Goal: Find specific page/section: Find specific page/section

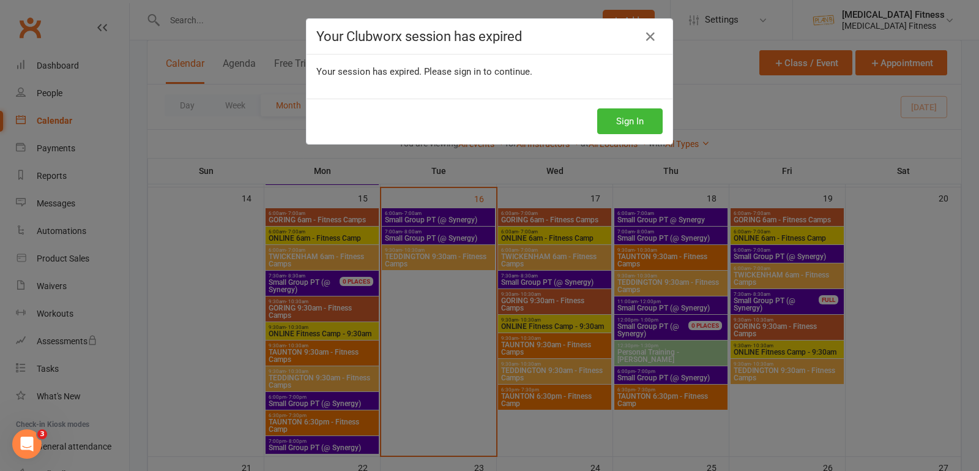
scroll to position [684, 0]
click at [643, 113] on button "Sign In" at bounding box center [630, 121] width 66 height 26
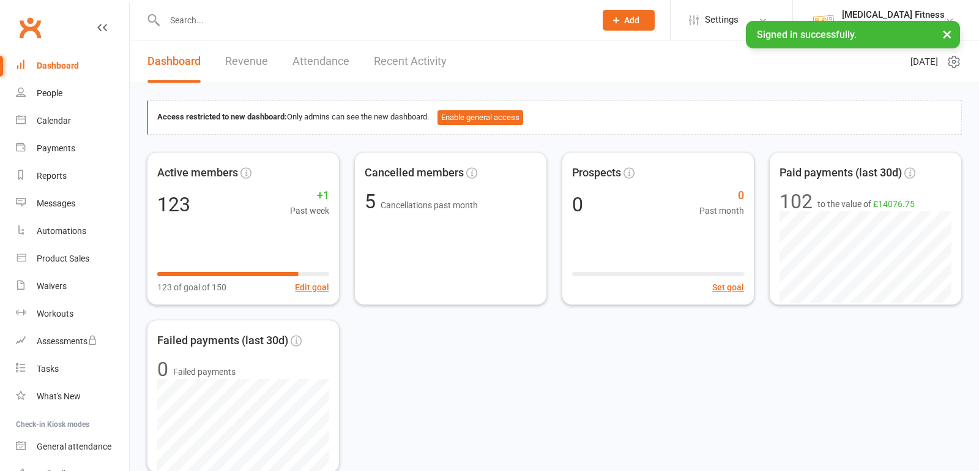
click at [213, 29] on div at bounding box center [367, 20] width 440 height 40
click at [211, 23] on input "text" at bounding box center [374, 20] width 426 height 17
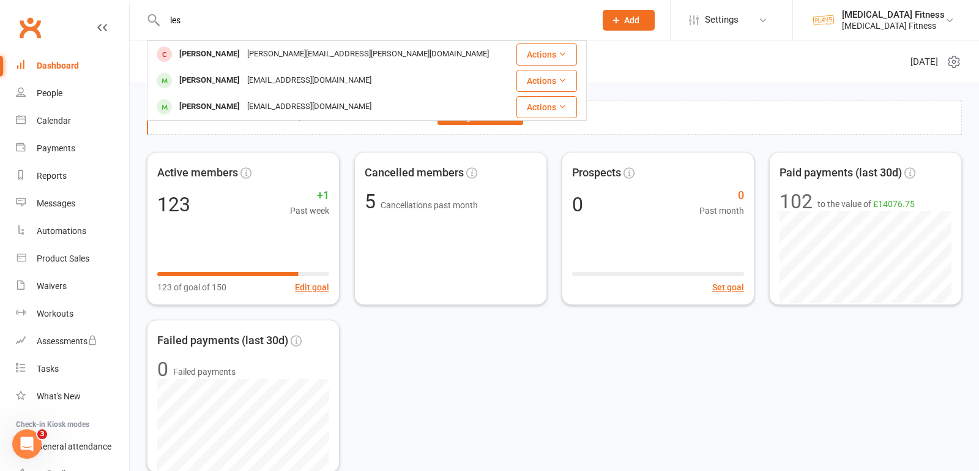
type input "les"
click at [225, 78] on div "[PERSON_NAME]" at bounding box center [210, 81] width 68 height 18
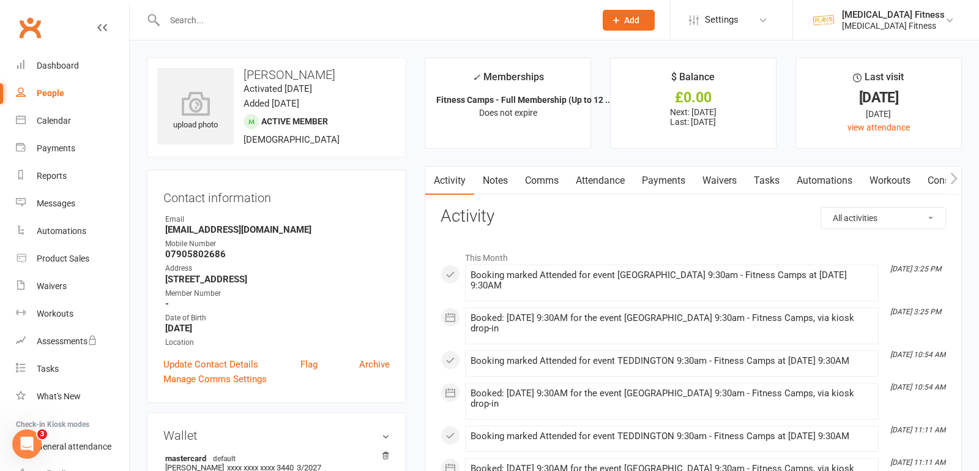
click at [676, 184] on link "Payments" at bounding box center [664, 181] width 61 height 28
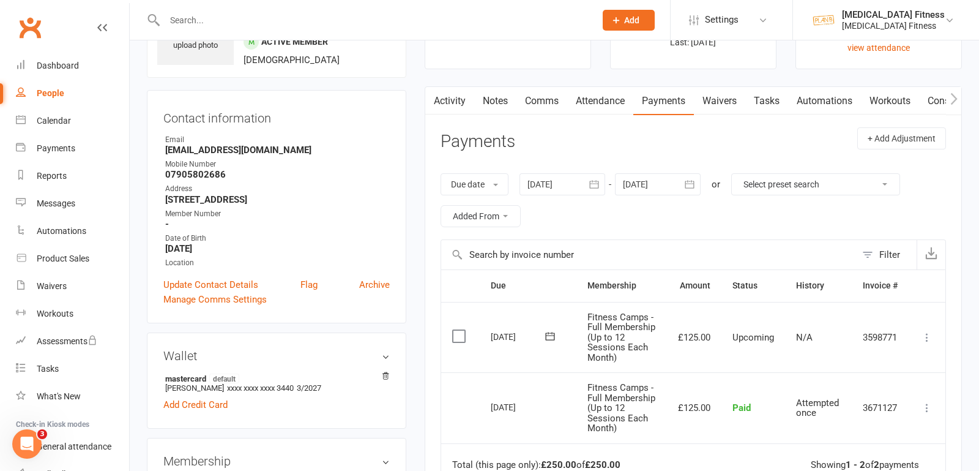
scroll to position [81, 0]
click at [73, 129] on link "Calendar" at bounding box center [72, 121] width 113 height 28
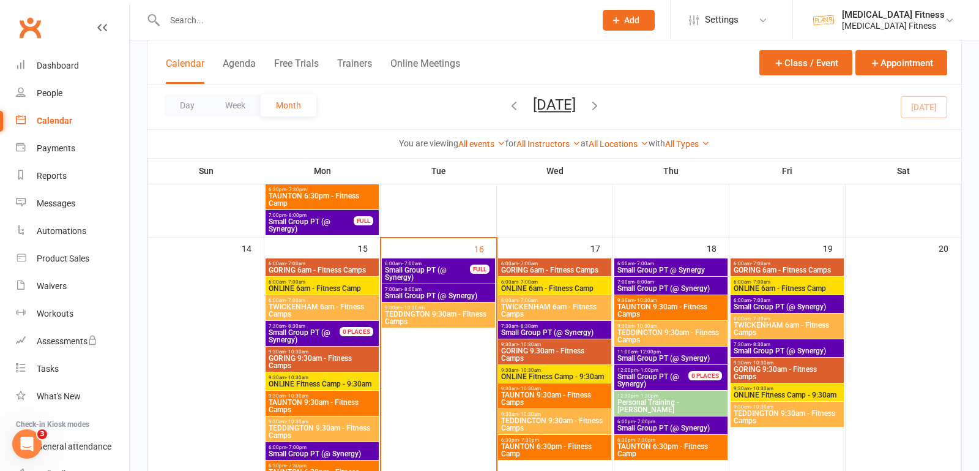
scroll to position [647, 0]
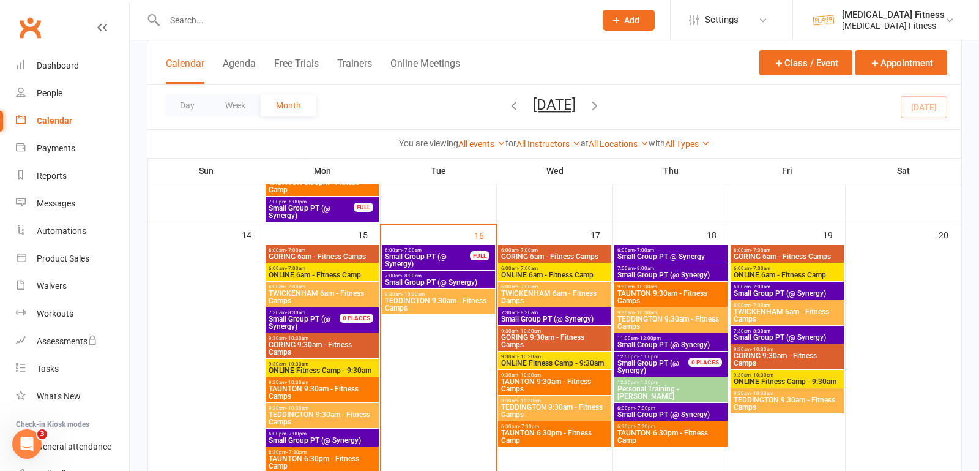
click at [682, 338] on span "11:00am - 12:00pm" at bounding box center [671, 338] width 108 height 6
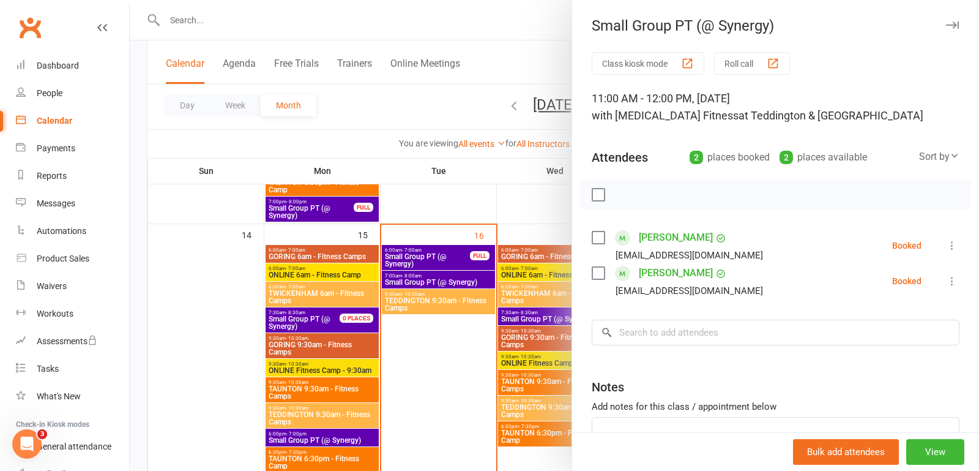
click at [954, 26] on icon "button" at bounding box center [952, 24] width 13 height 7
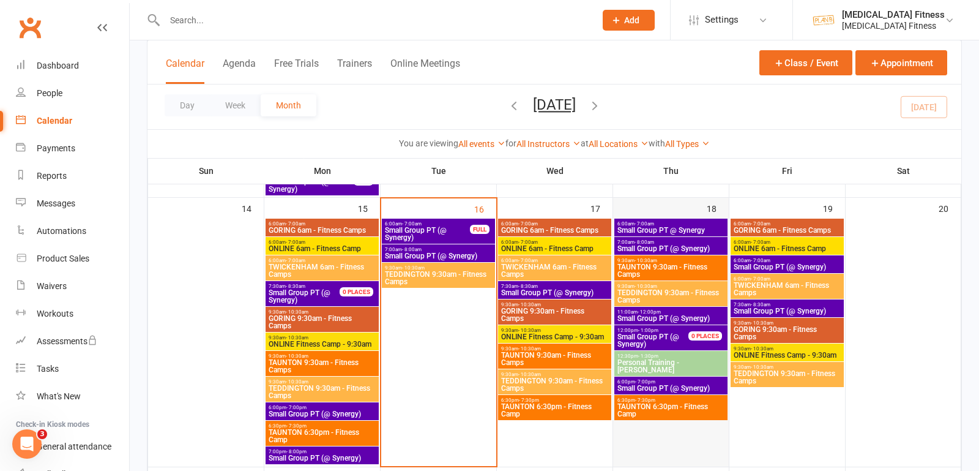
scroll to position [665, 0]
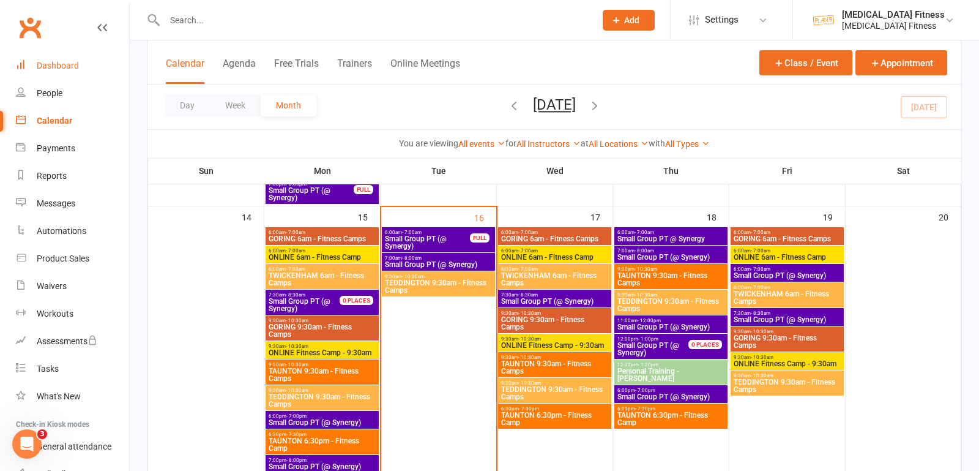
click at [55, 67] on div "Dashboard" at bounding box center [58, 66] width 42 height 10
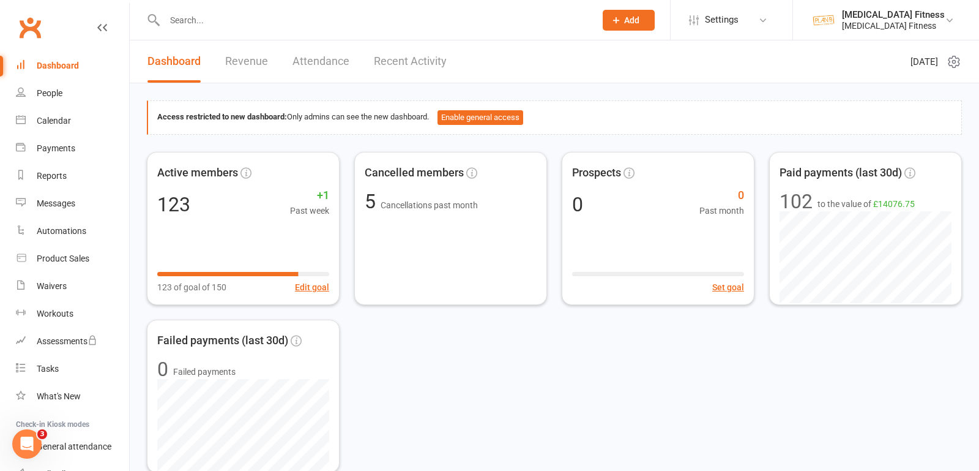
click at [216, 20] on input "text" at bounding box center [374, 20] width 426 height 17
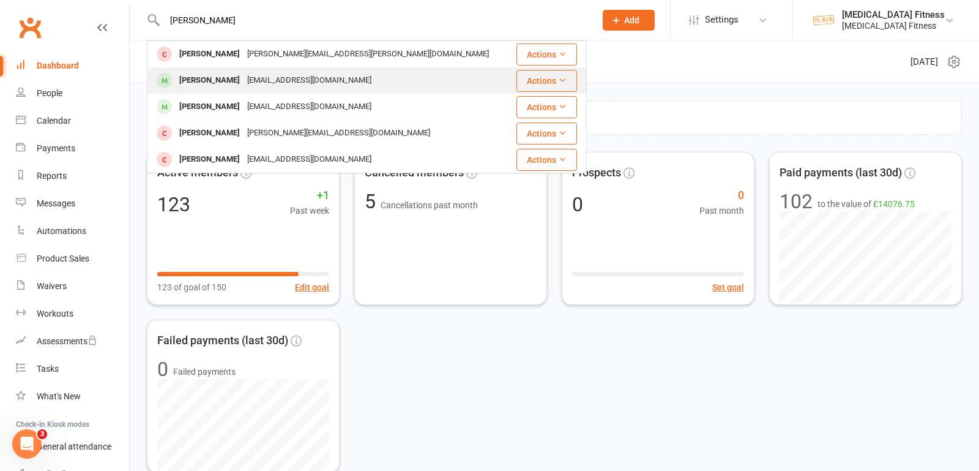
type input "[PERSON_NAME]"
click at [208, 78] on div "[PERSON_NAME]" at bounding box center [210, 81] width 68 height 18
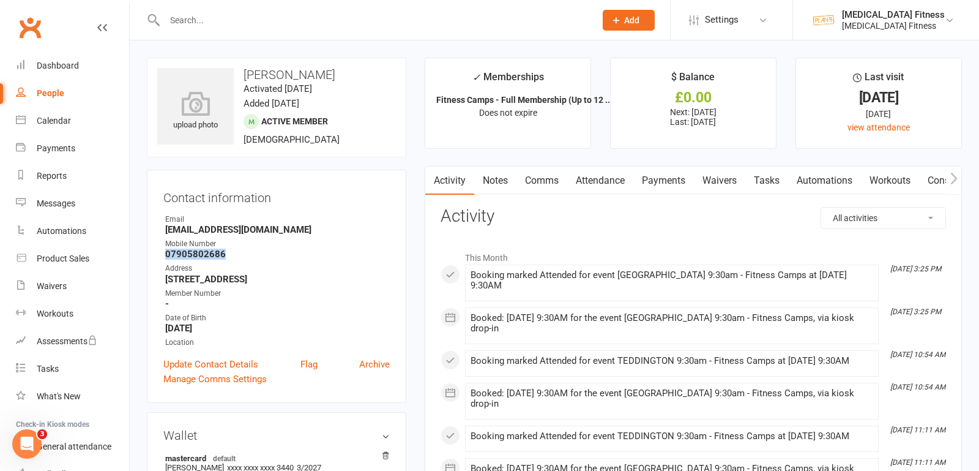
drag, startPoint x: 225, startPoint y: 250, endPoint x: 164, endPoint y: 251, distance: 61.2
click at [164, 250] on li "Mobile Number [PHONE_NUMBER]" at bounding box center [276, 248] width 227 height 21
copy strong "07905802686"
click at [59, 286] on div "Waivers" at bounding box center [52, 286] width 30 height 10
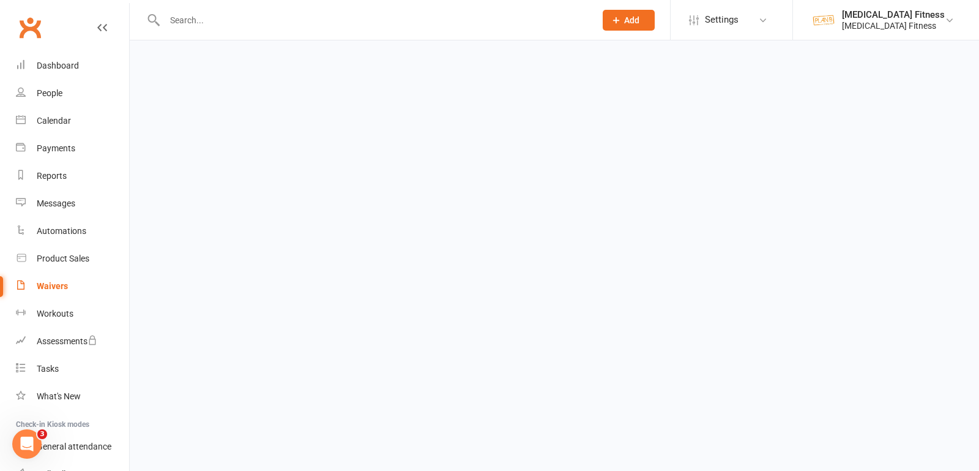
select select "100"
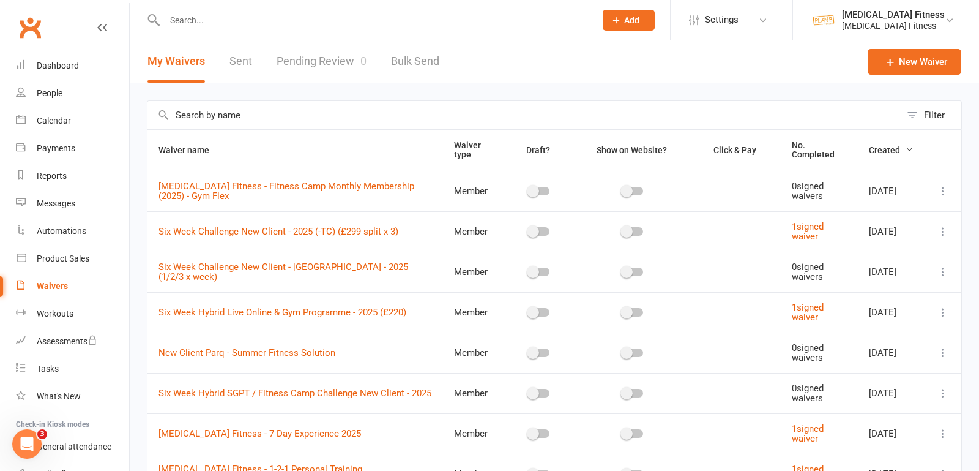
click at [217, 118] on input "text" at bounding box center [525, 115] width 754 height 28
type input "hybrid"
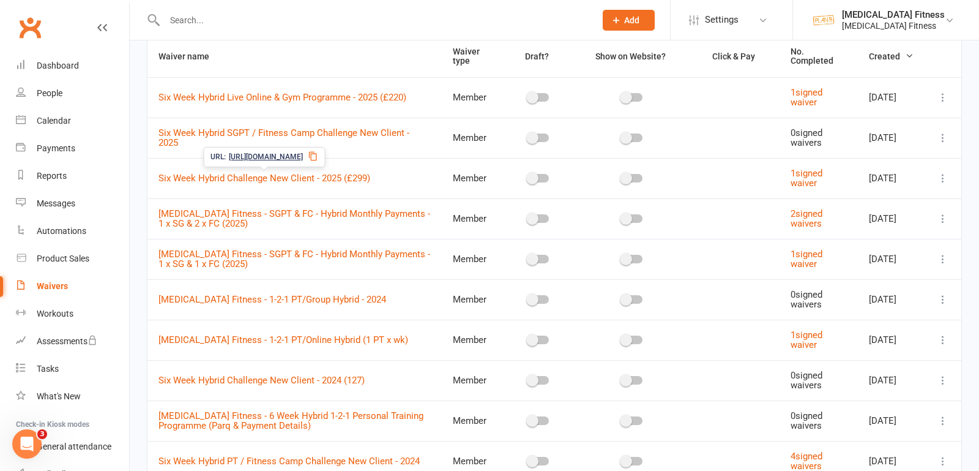
scroll to position [111, 0]
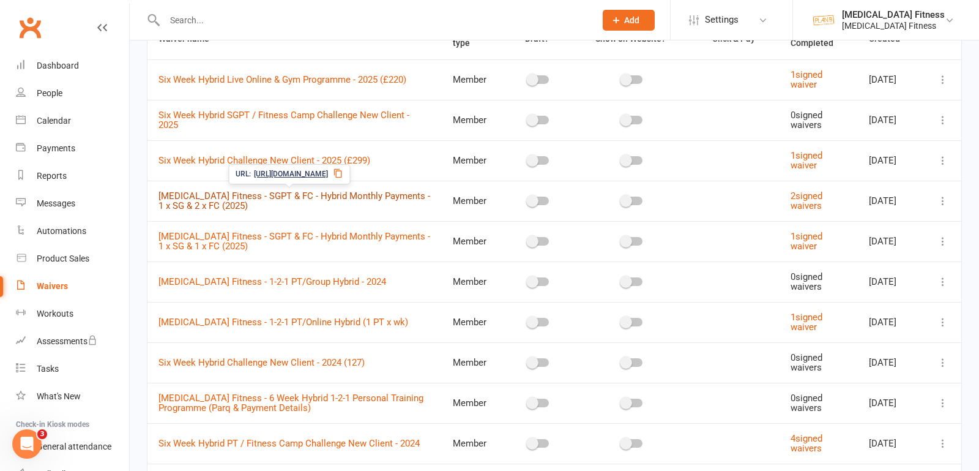
click at [279, 196] on link "[MEDICAL_DATA] Fitness - SGPT & FC - Hybrid Monthly Payments - 1 x SG & 2 x FC …" at bounding box center [295, 200] width 272 height 21
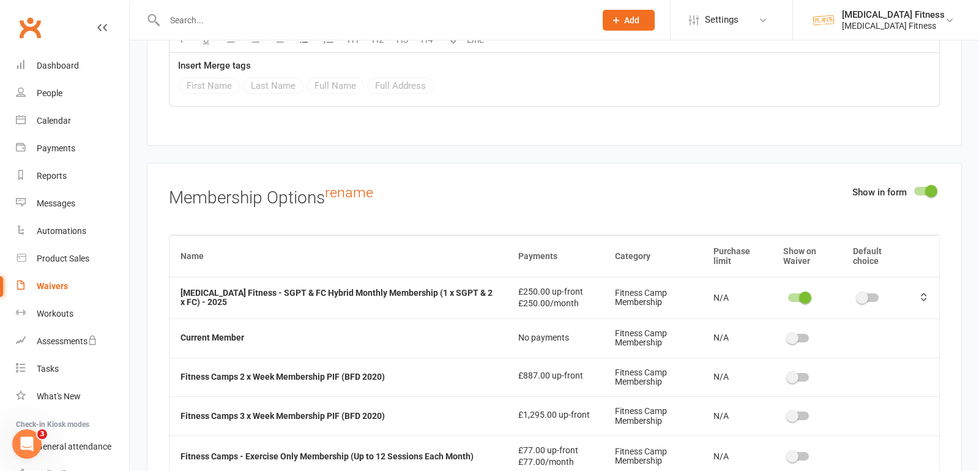
scroll to position [2952, 0]
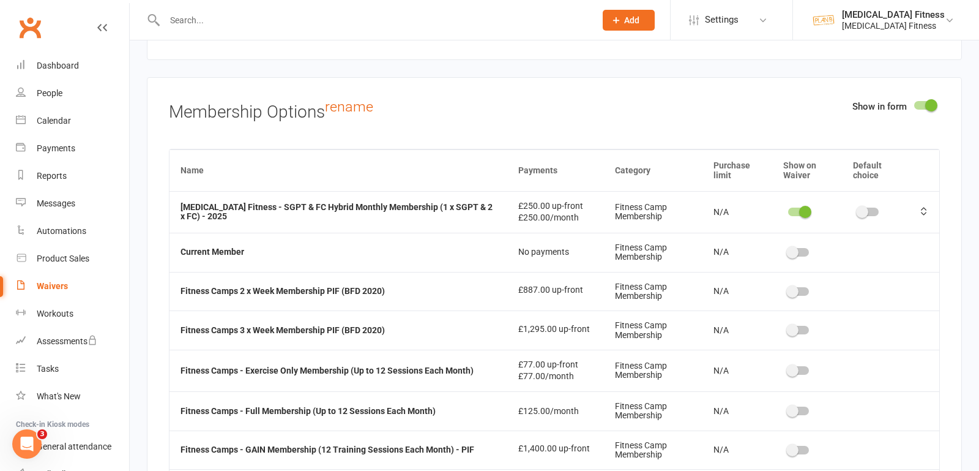
click at [212, 20] on input "text" at bounding box center [374, 20] width 426 height 17
type input "e"
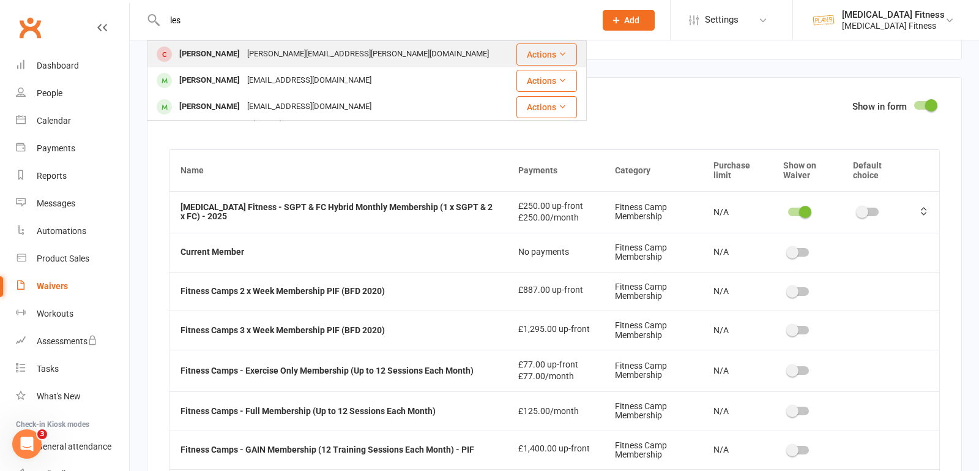
type input "les"
click at [212, 45] on div "Lesley Marshall [EMAIL_ADDRESS][PERSON_NAME][DOMAIN_NAME]" at bounding box center [330, 54] width 364 height 25
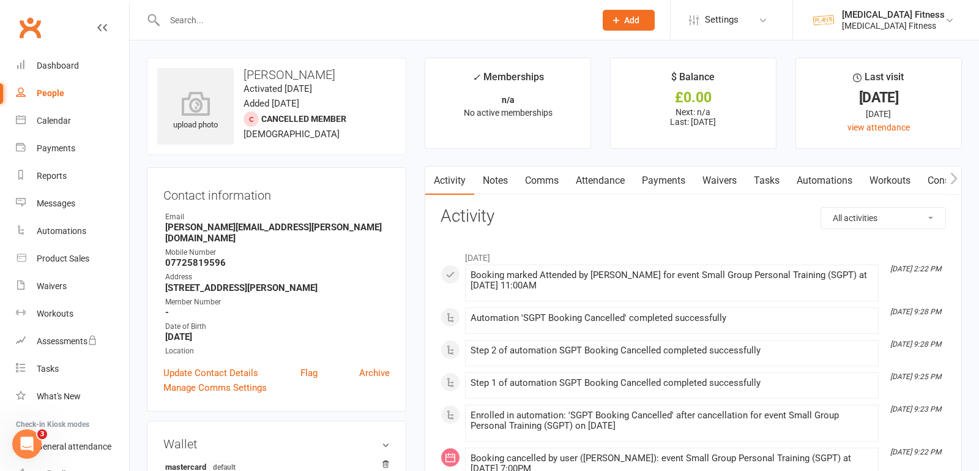
click at [215, 17] on input "text" at bounding box center [374, 20] width 426 height 17
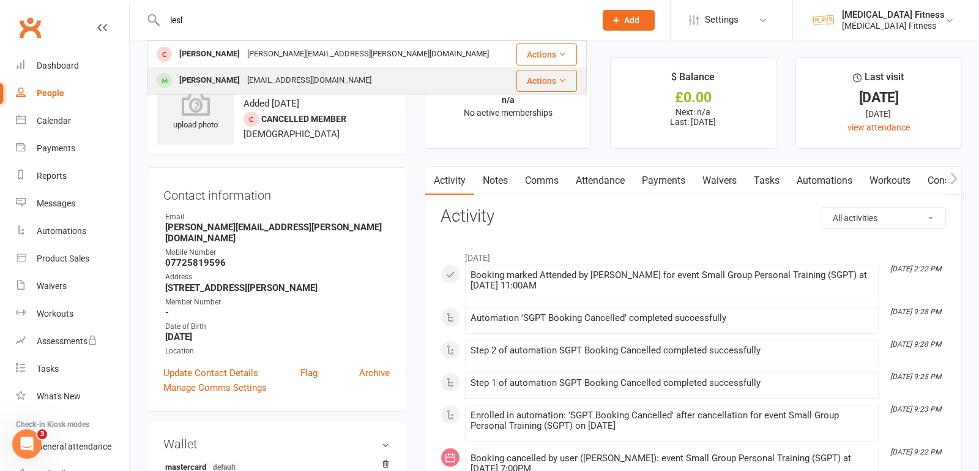
type input "lesl"
click at [217, 82] on div "[PERSON_NAME]" at bounding box center [210, 81] width 68 height 18
